Goal: Check status: Check status

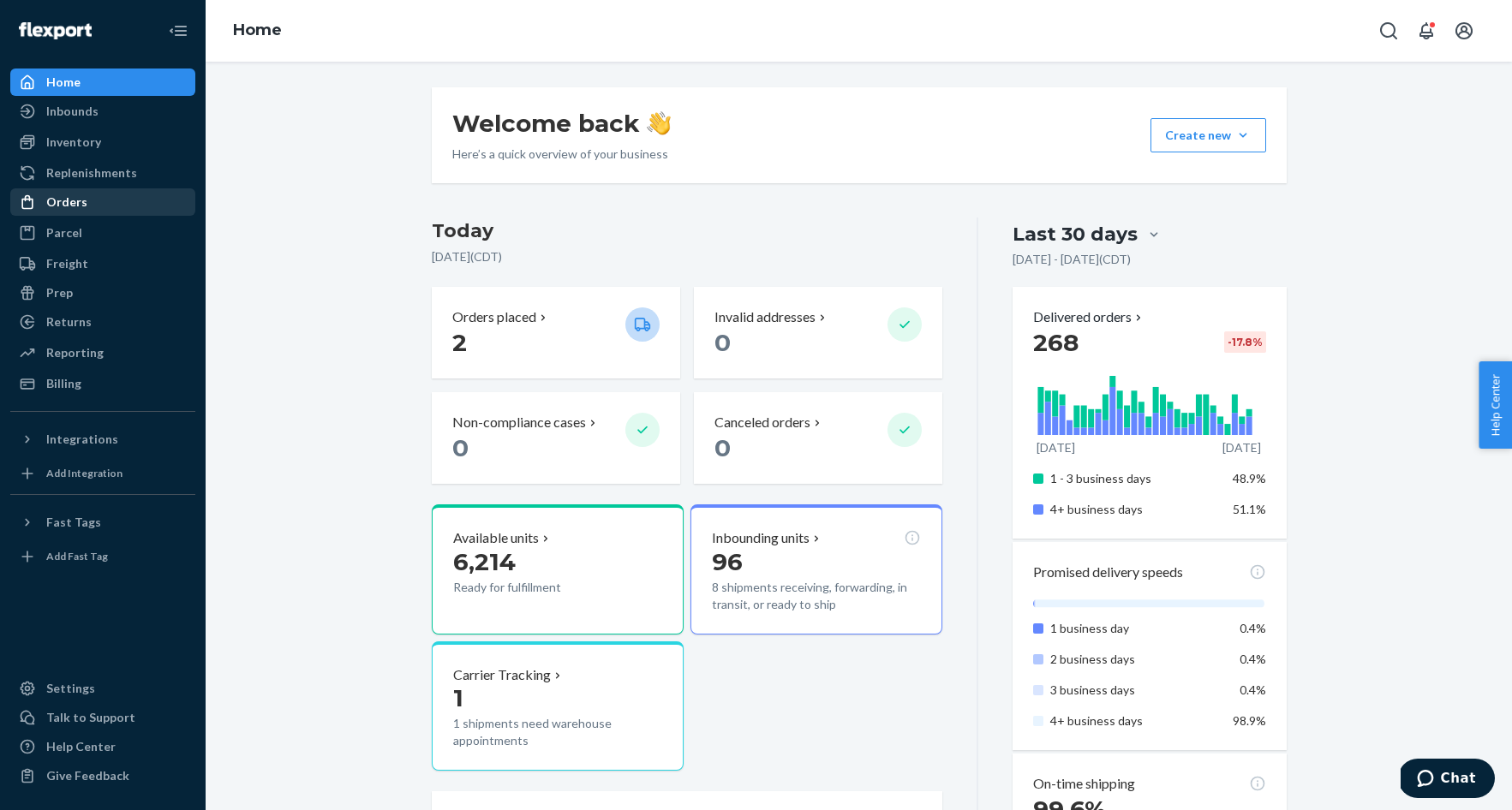
click at [121, 198] on div "Orders" at bounding box center [103, 202] width 181 height 24
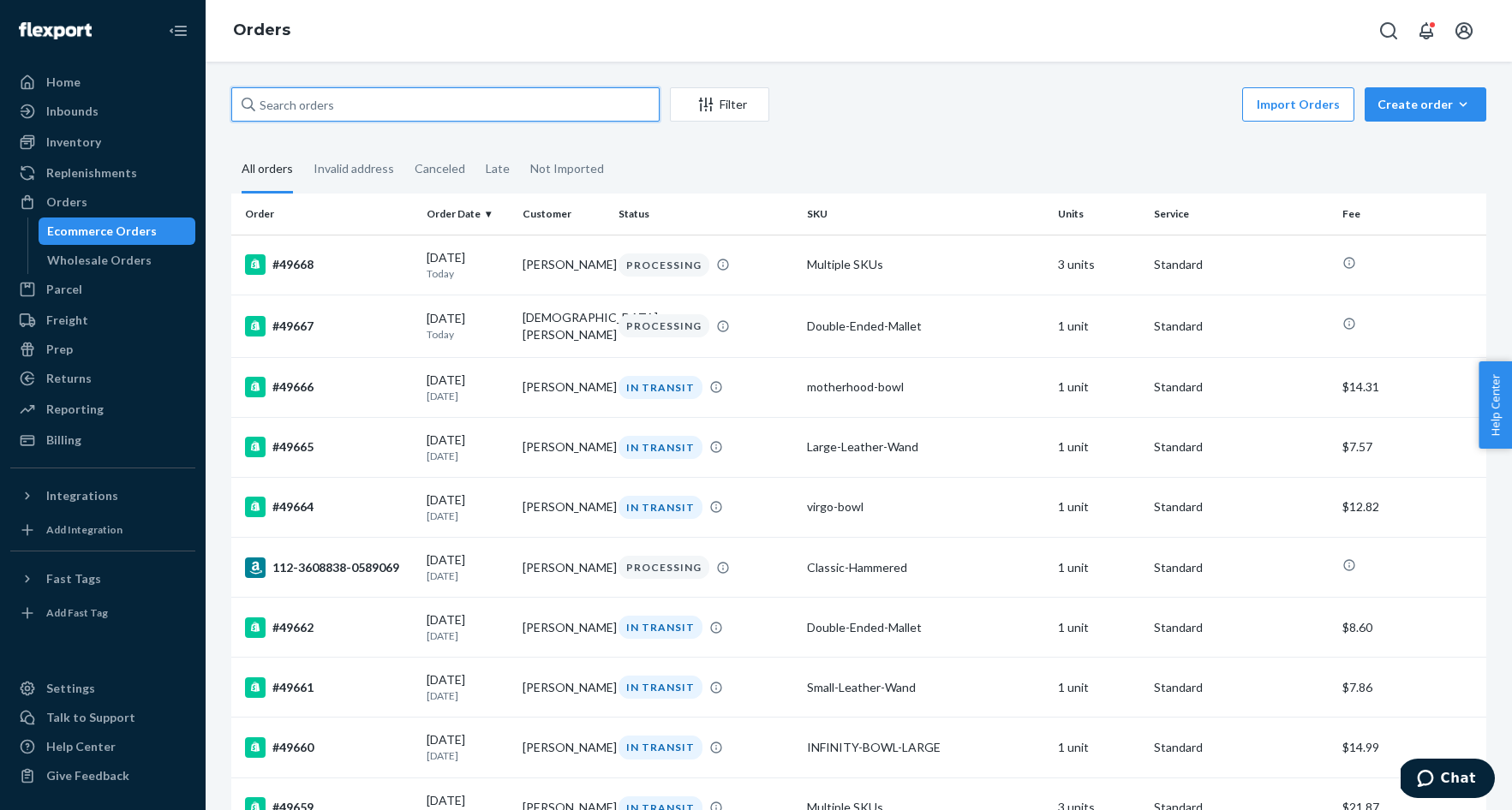
click at [300, 99] on input "text" at bounding box center [445, 104] width 428 height 35
type input "zelda"
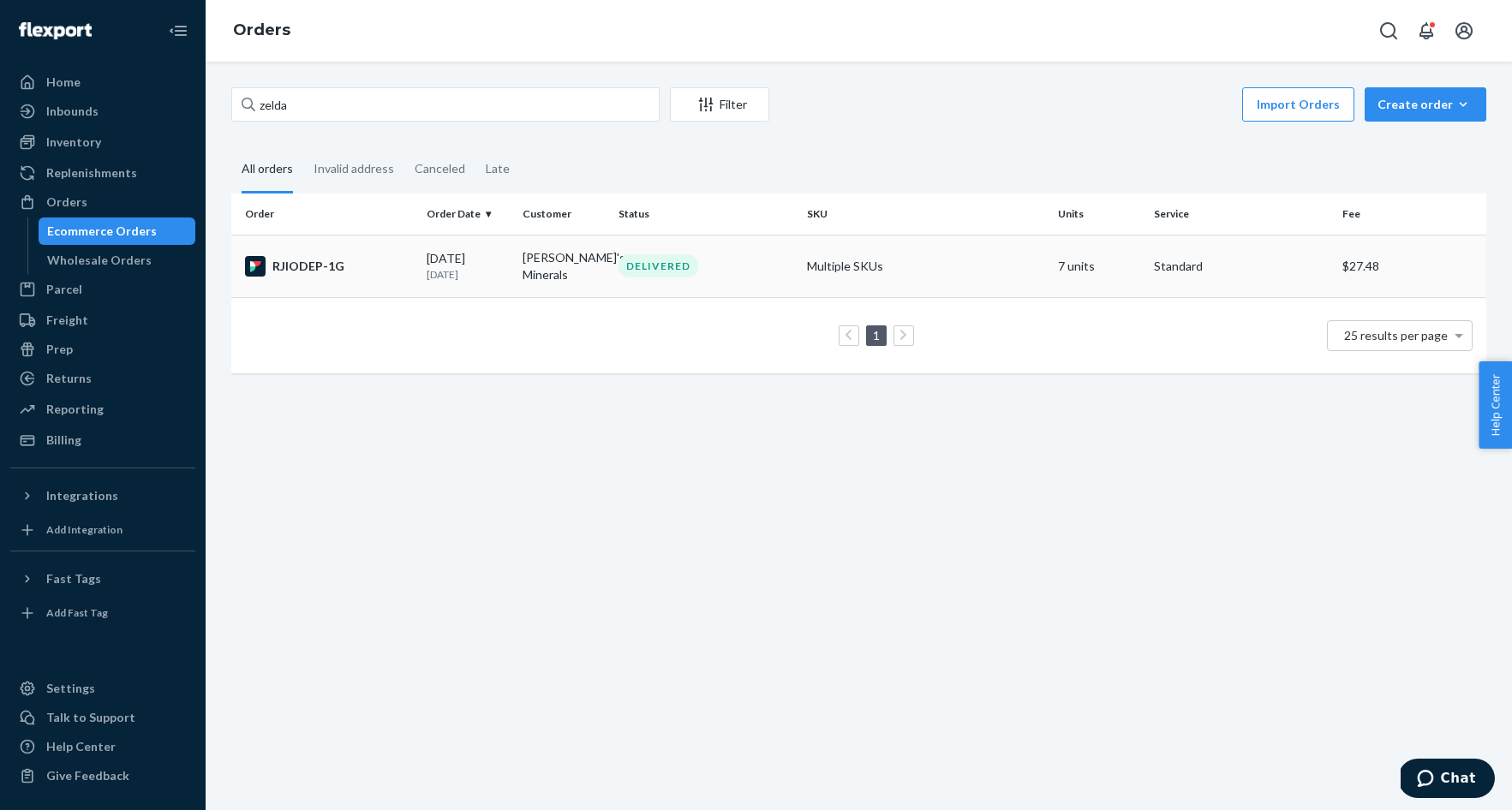
click at [317, 266] on div "RJIODEP-1G" at bounding box center [329, 266] width 168 height 20
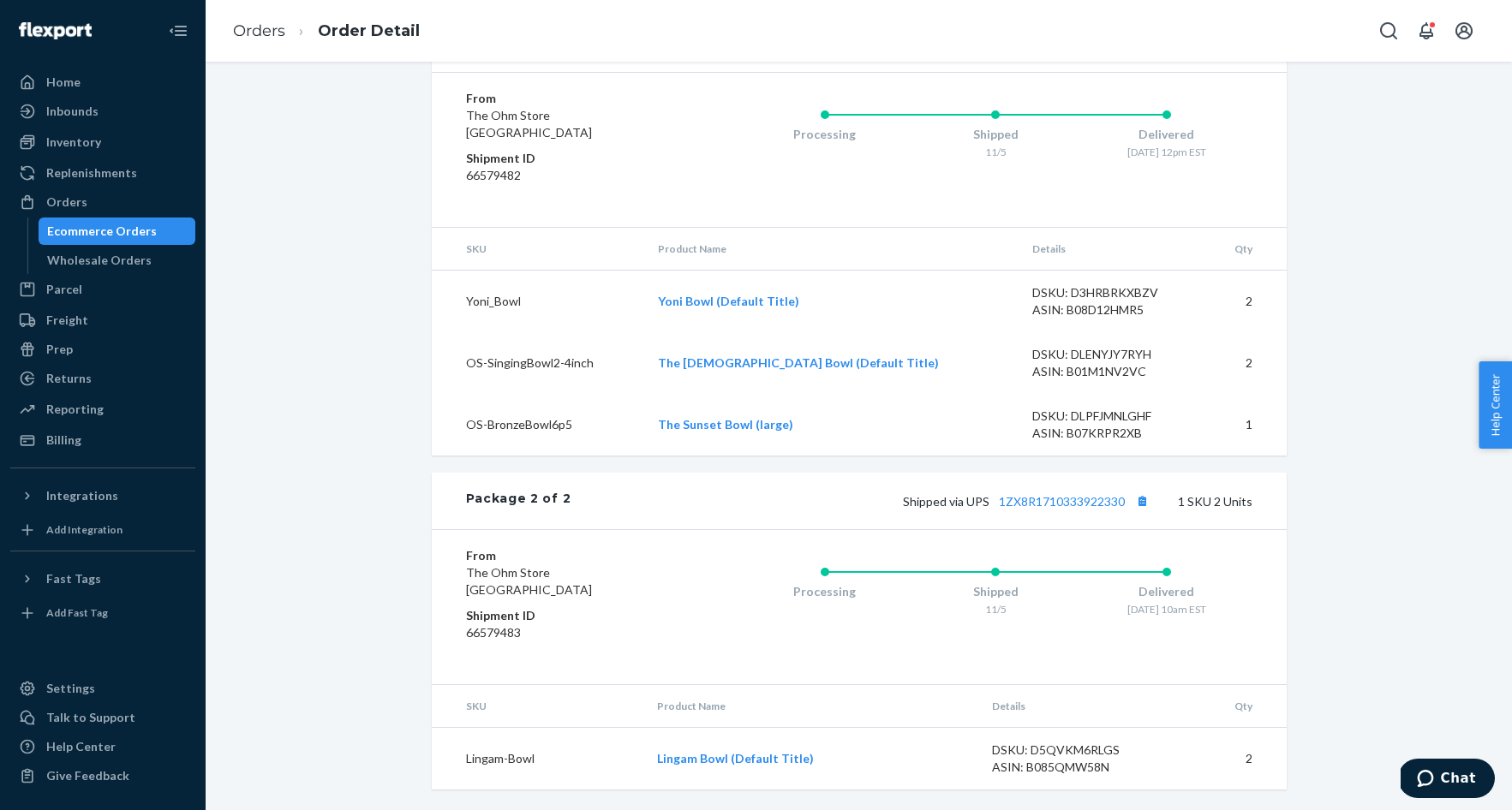
scroll to position [782, 0]
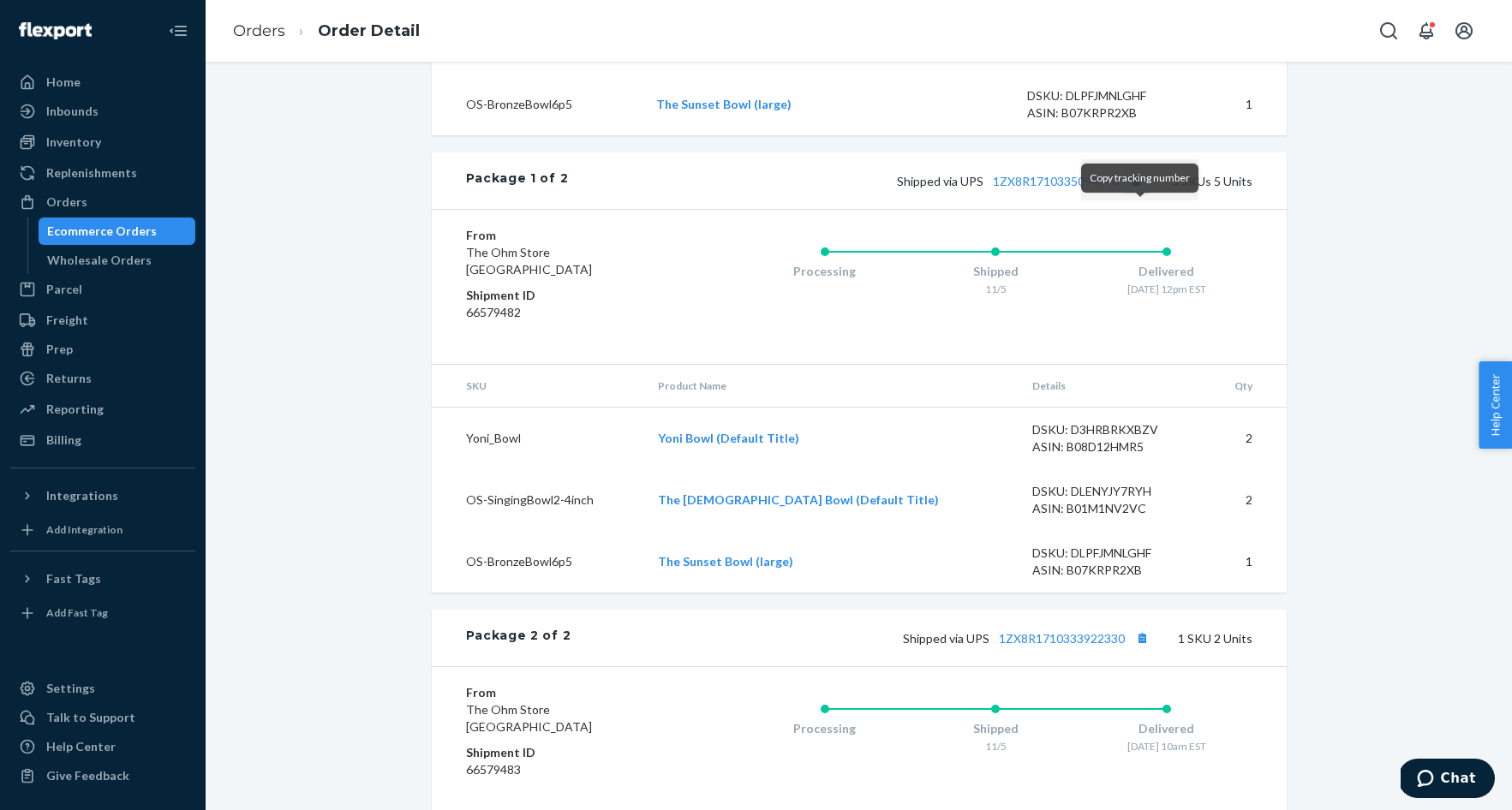
click at [1141, 192] on button "Copy tracking number" at bounding box center [1136, 180] width 22 height 22
